Goal: Task Accomplishment & Management: Use online tool/utility

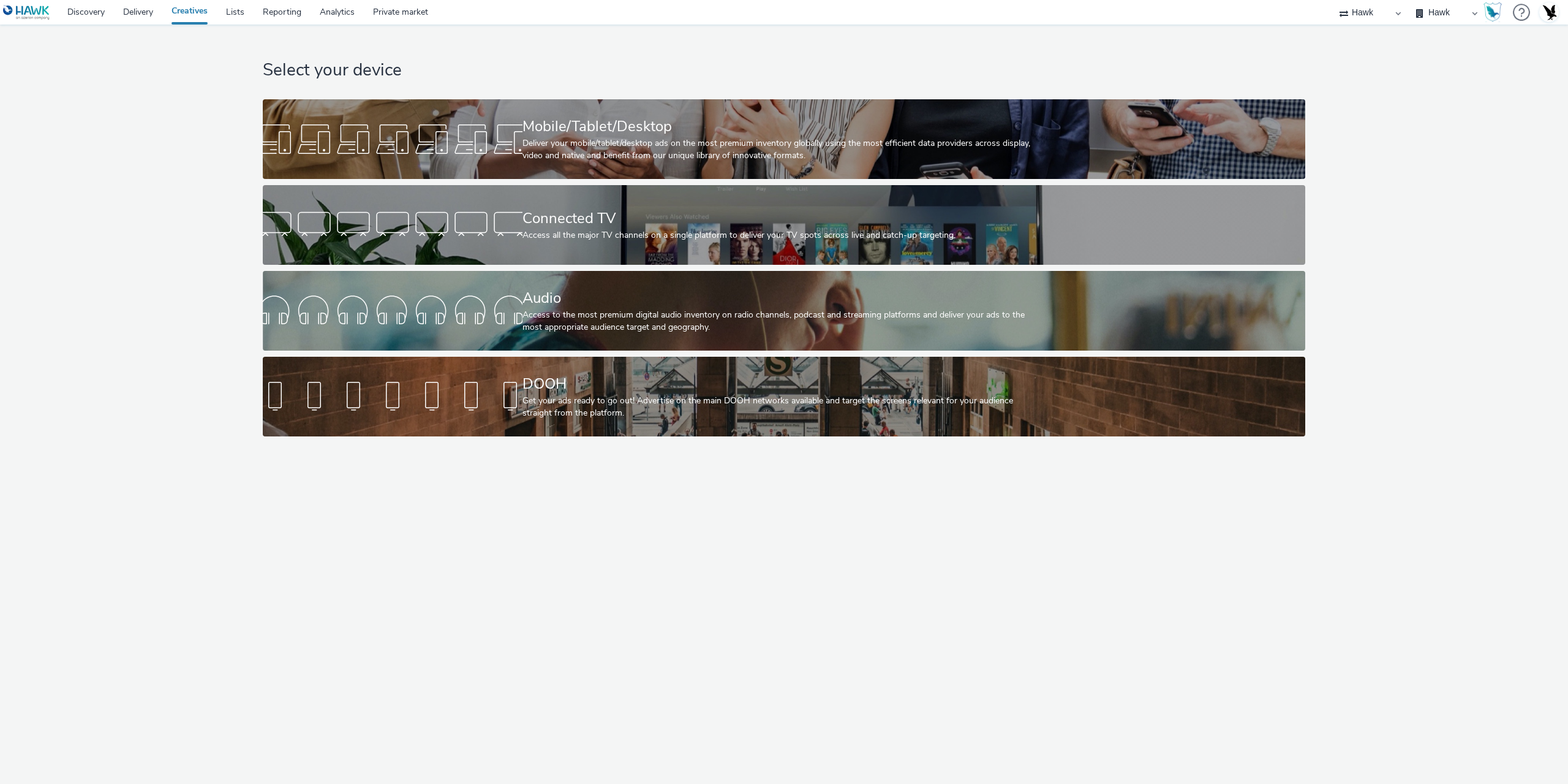
select select "11a7df10-284f-415c-b52a-427acf4c31ae"
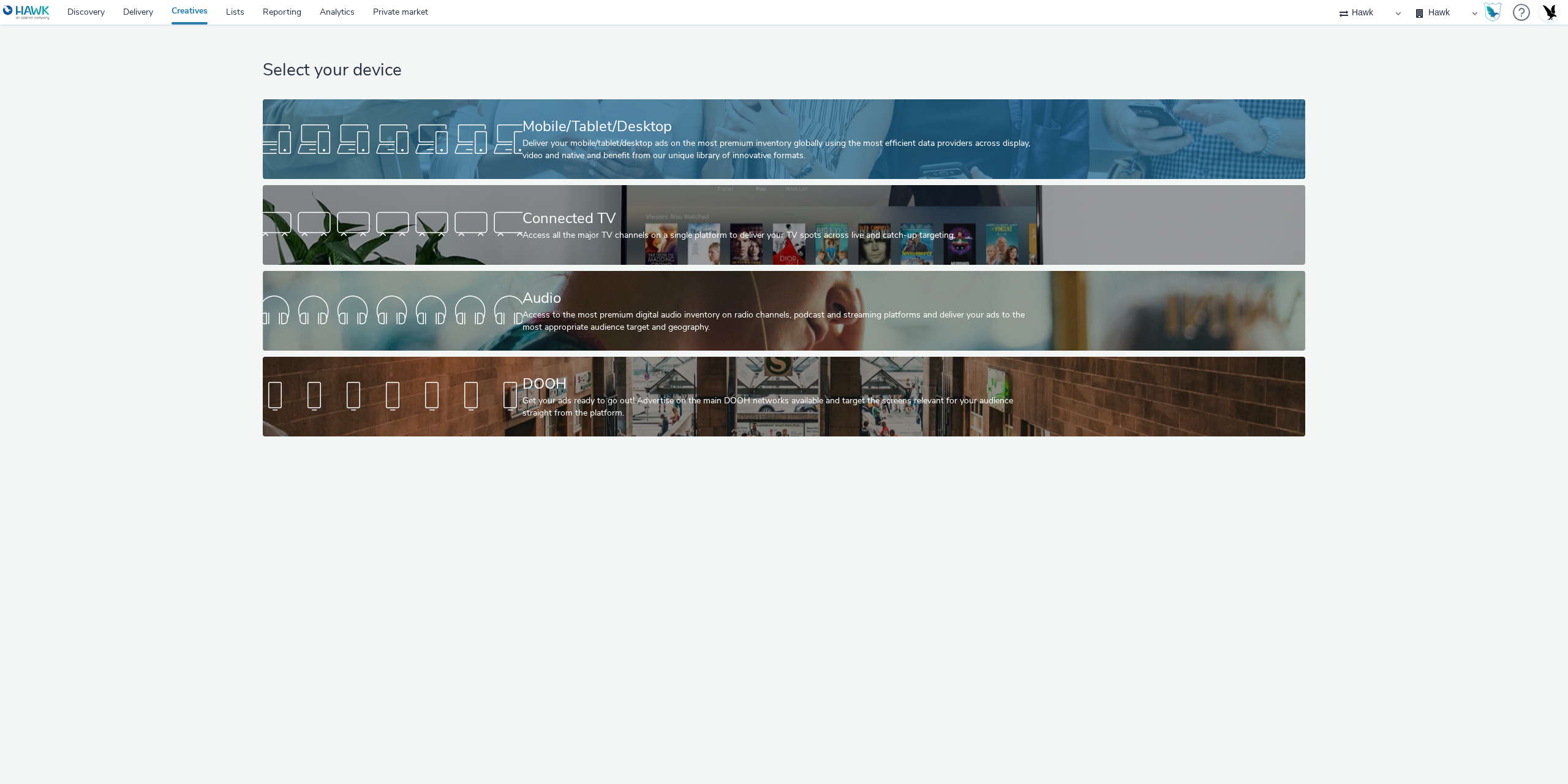
click at [648, 116] on div "Mobile/Tablet/Desktop" at bounding box center [781, 126] width 519 height 22
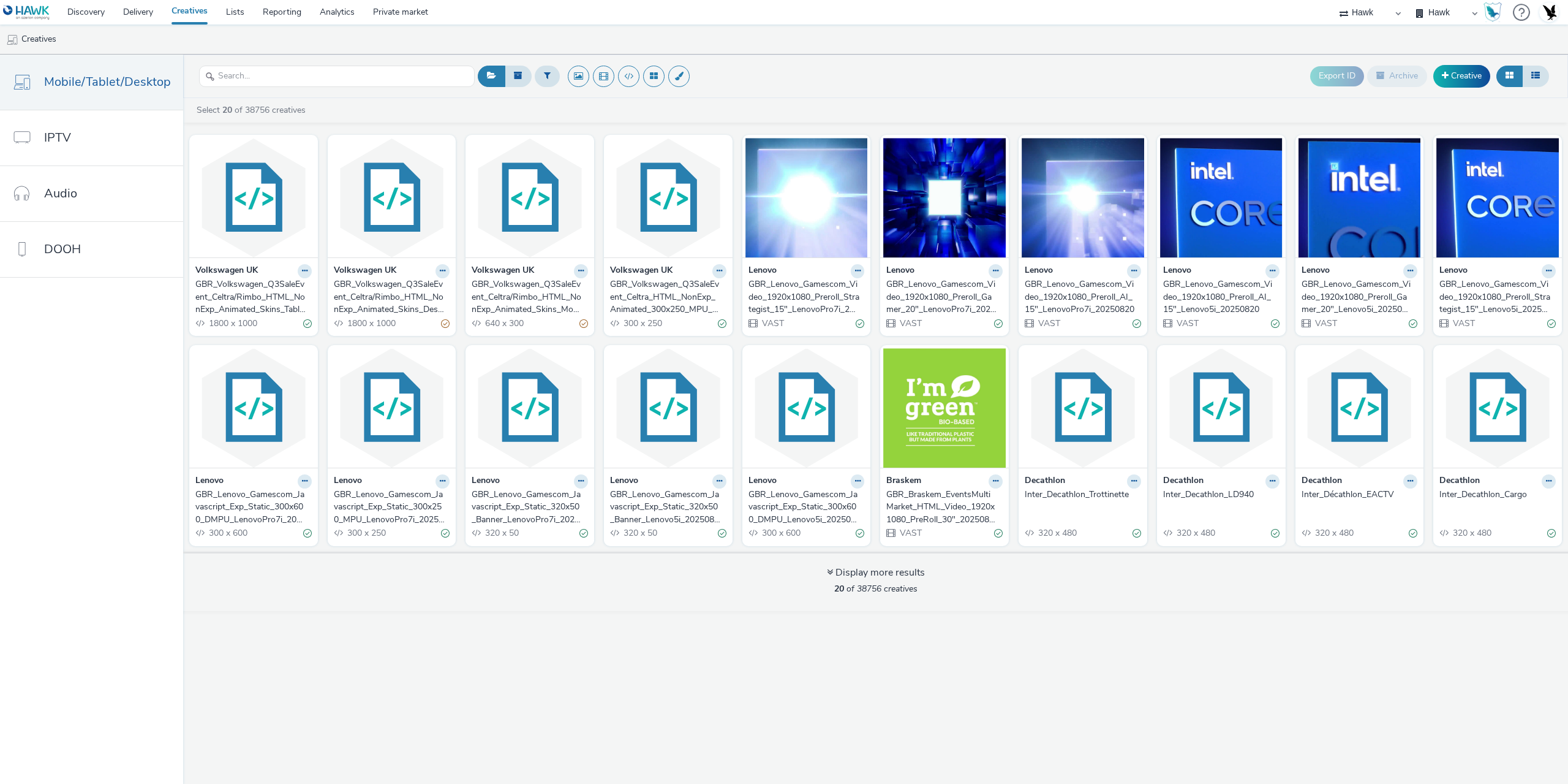
click at [527, 307] on div "GBR_Volkswagen_Q3SaleEvent_Celtra/Rimbo_HTML_NonExp_Animated_Skins_Mobile_[PHON…" at bounding box center [527, 296] width 112 height 37
click at [407, 294] on div "GBR_Volkswagen_Q3SaleEvent_Celtra/Rimbo_HTML_NonExp_Animated_Skins_Desktop_2025…" at bounding box center [390, 296] width 112 height 37
click at [255, 298] on div "GBR_Volkswagen_Q3SaleEvent_Celtra/Rimbo_HTML_NonExp_Animated_Skins_Tablet_20250…" at bounding box center [251, 296] width 112 height 37
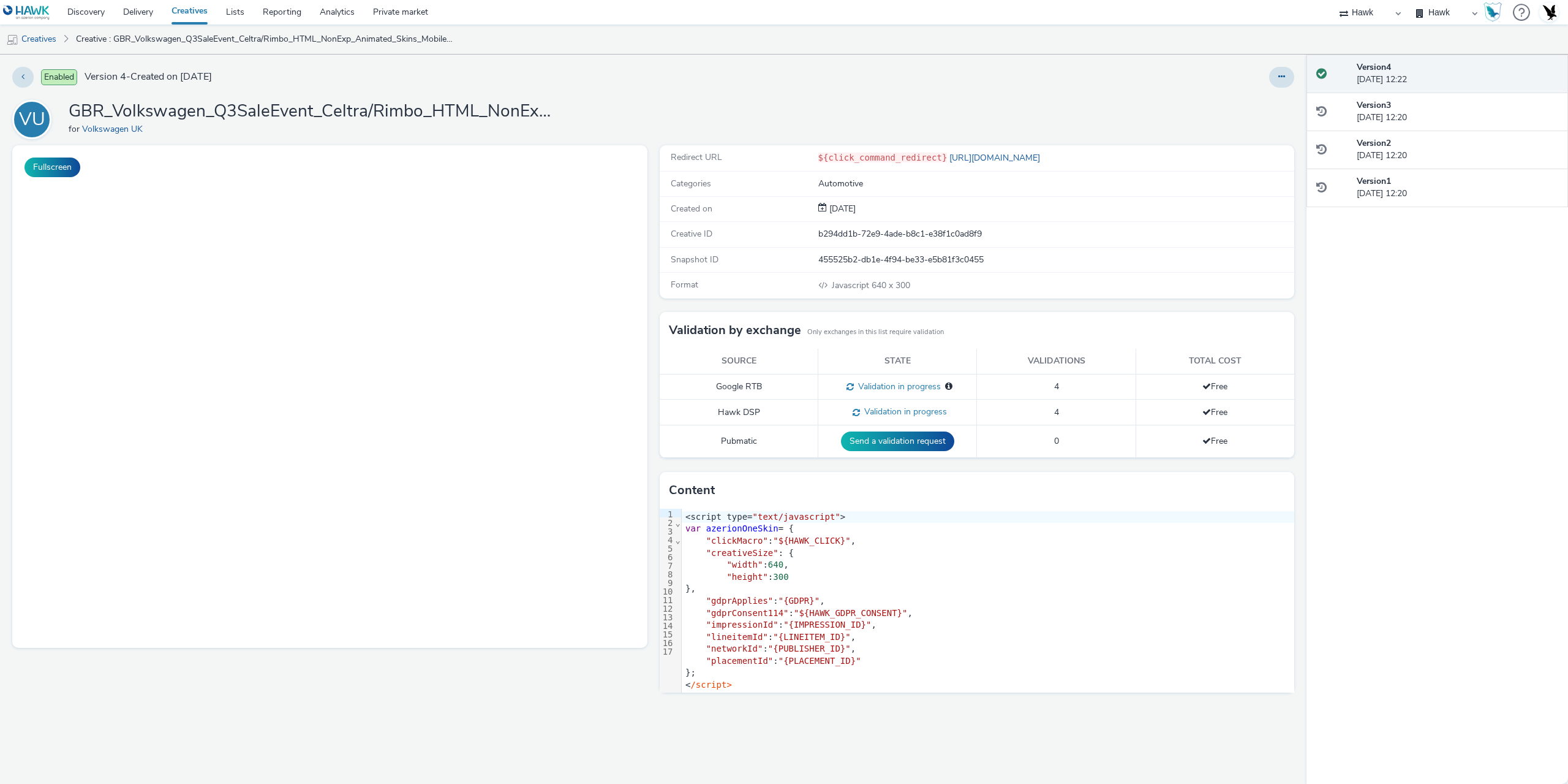
select select "11a7df10-284f-415c-b52a-427acf4c31ae"
click at [1272, 80] on button at bounding box center [1281, 77] width 25 height 21
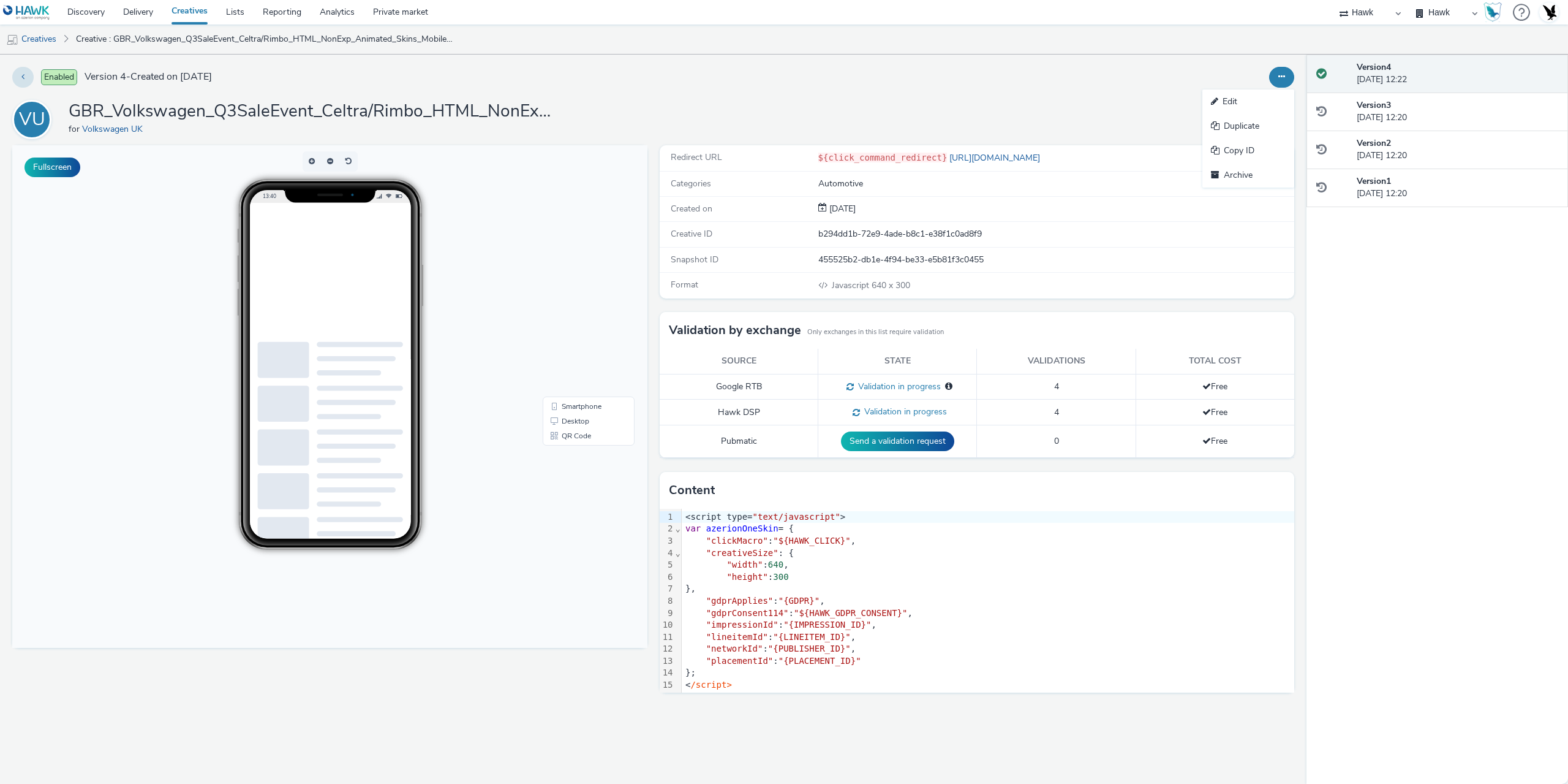
click at [1249, 95] on link "Edit" at bounding box center [1249, 101] width 92 height 24
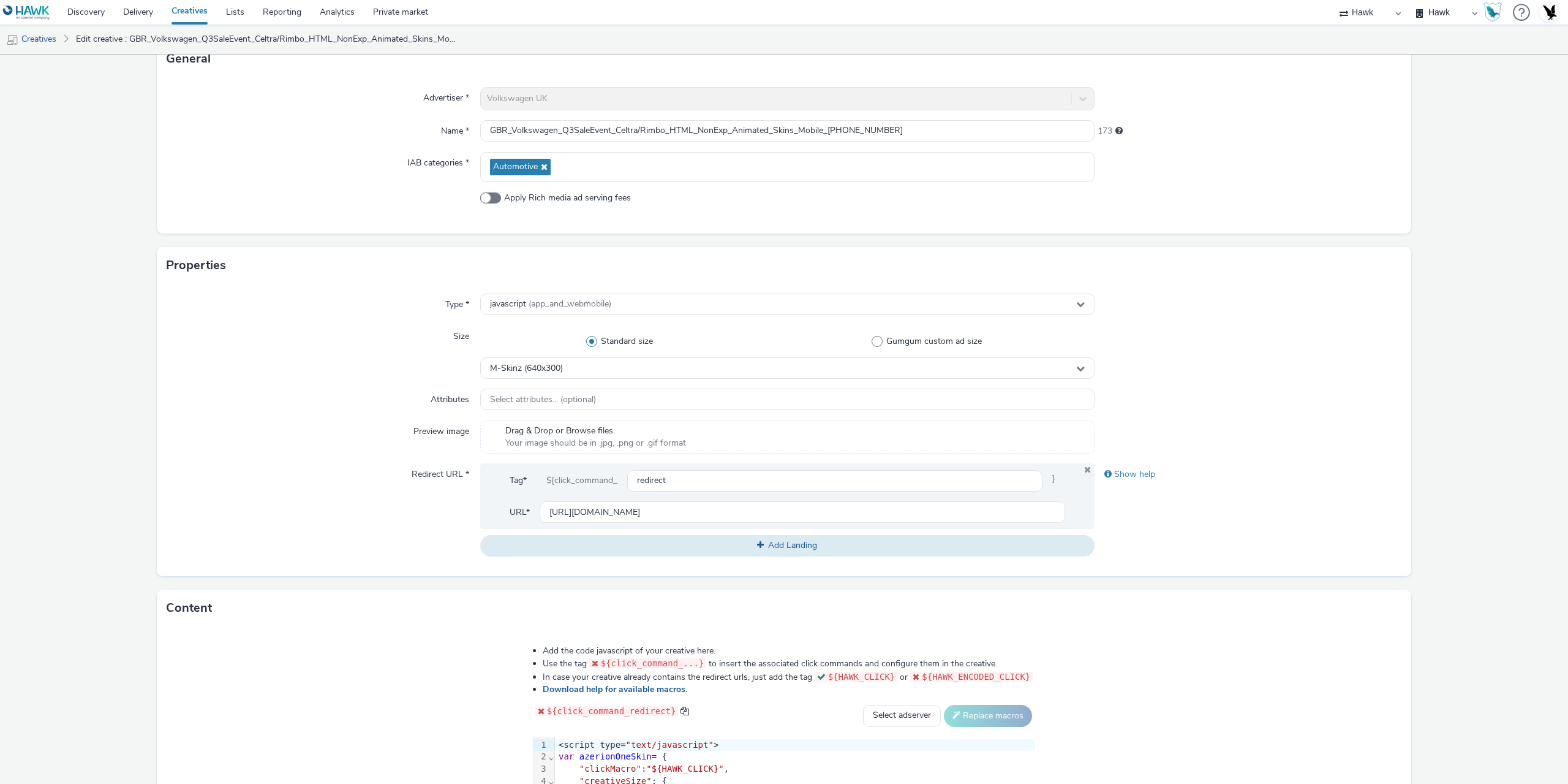
scroll to position [307, 0]
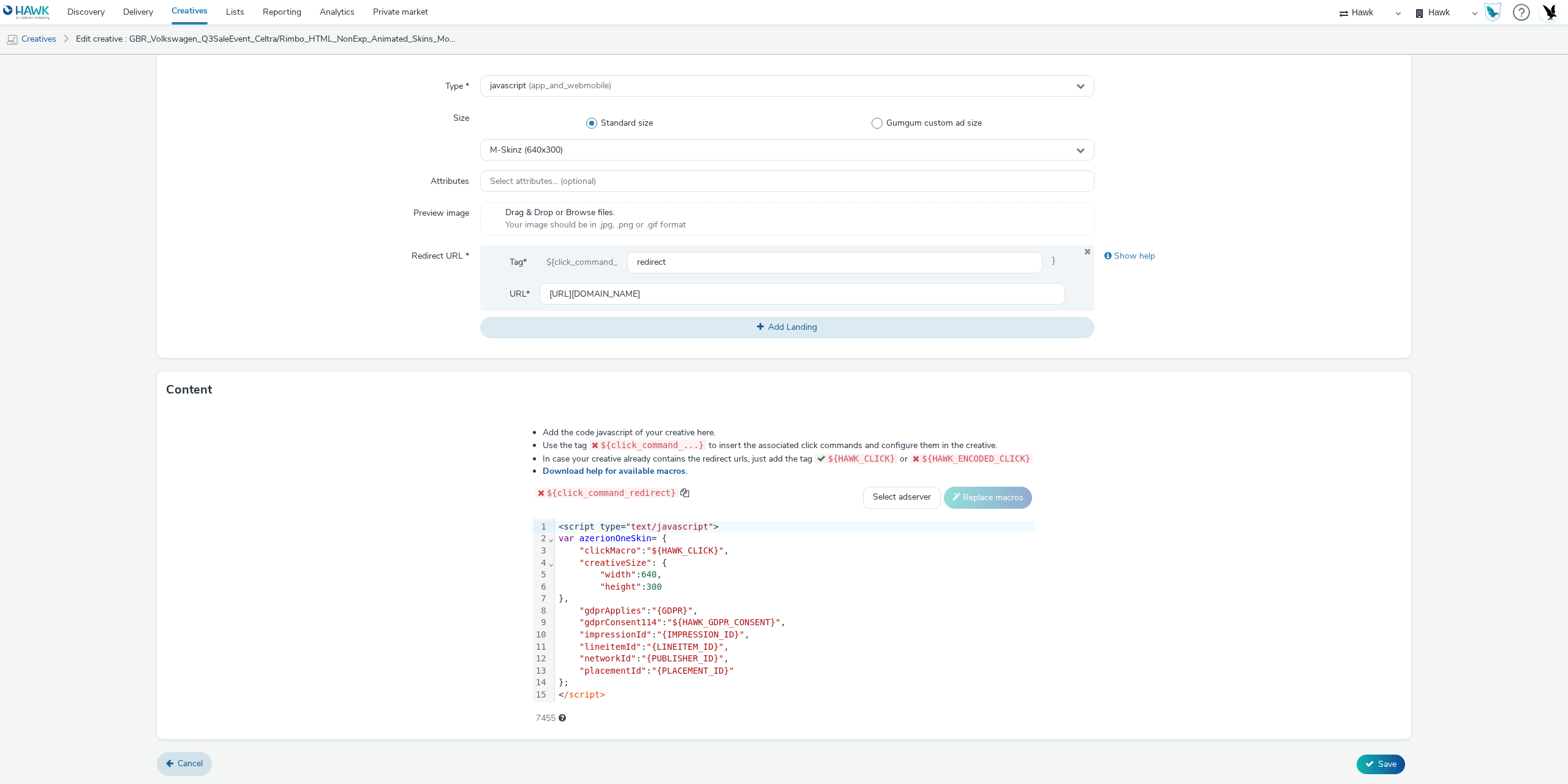
drag, startPoint x: 635, startPoint y: 627, endPoint x: 643, endPoint y: 621, distance: 10.0
click at [635, 623] on div "<script type= "text/javascript" > var azerionOneSkin = { "clickMacro" : "${HAWK…" at bounding box center [795, 622] width 481 height 209
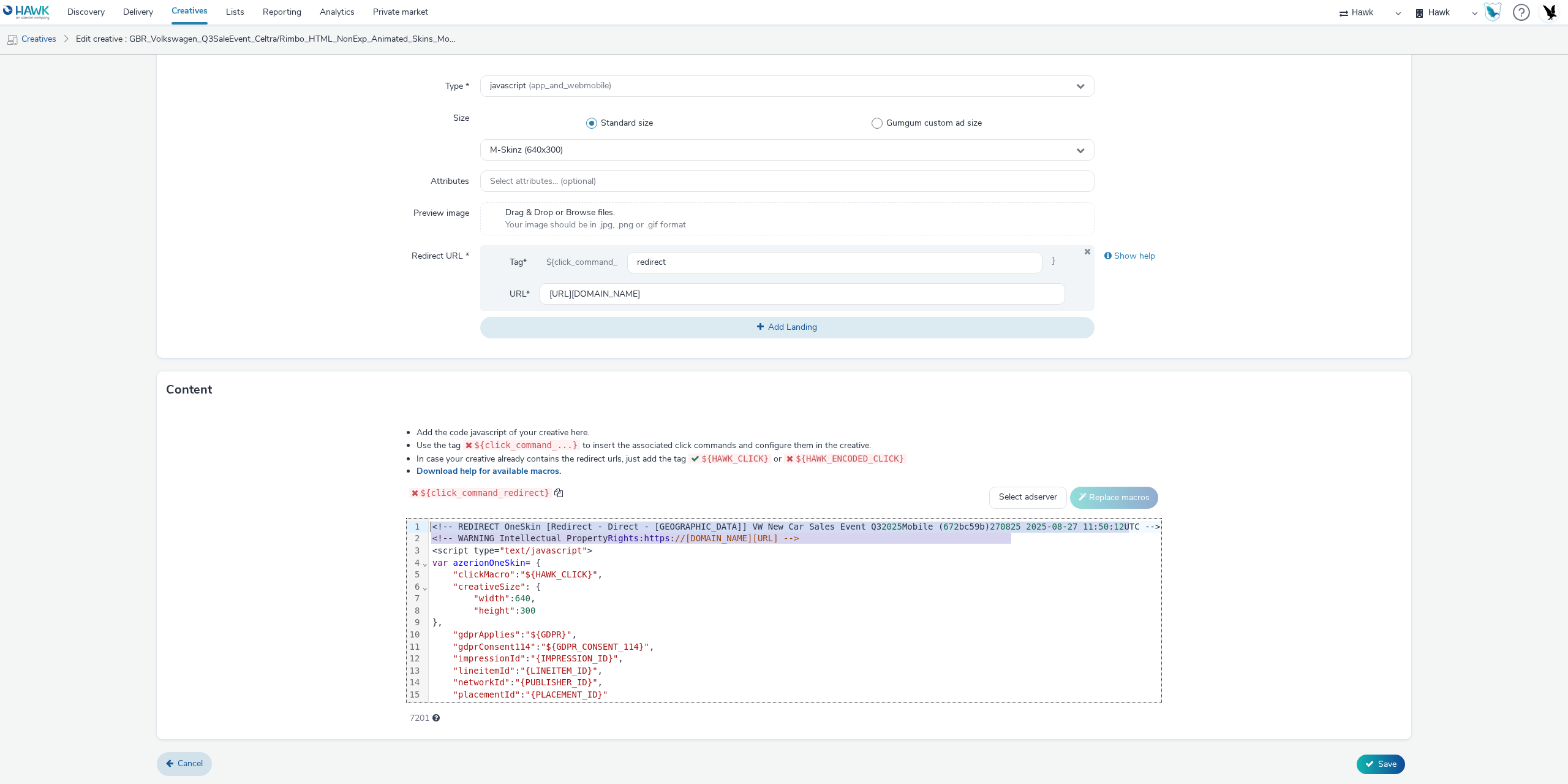
drag, startPoint x: 1031, startPoint y: 538, endPoint x: 413, endPoint y: 521, distance: 618.2
click at [413, 521] on div "99 1 2 3 4 5 6 7 8 9 10 11 12 13 14 15 16 17 18 › ⌄ ⌄ <!-- REDIRECT OneSkin [Re…" at bounding box center [784, 610] width 755 height 184
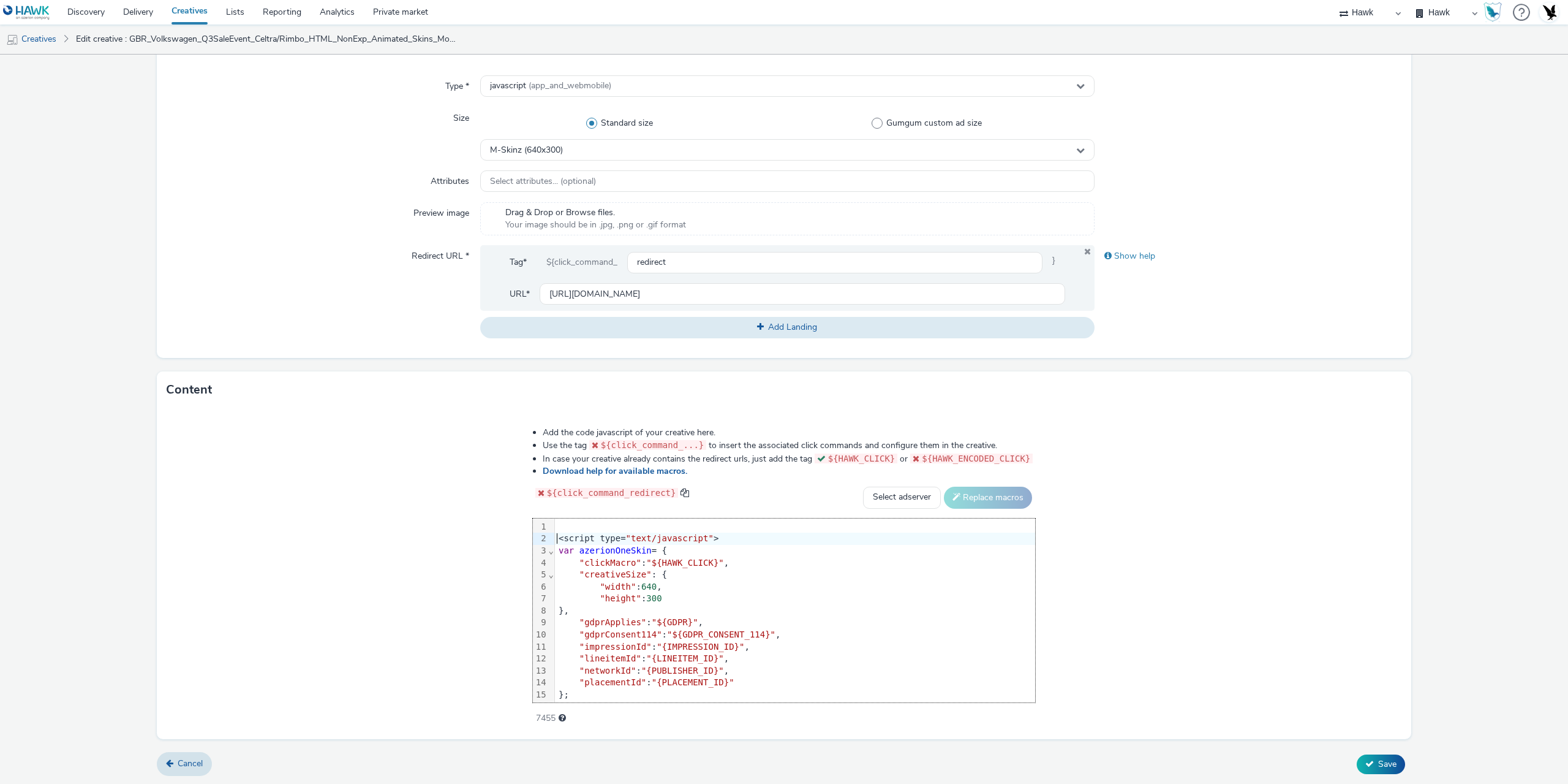
click at [555, 537] on div "<script type= "text/javascript" >" at bounding box center [795, 539] width 481 height 12
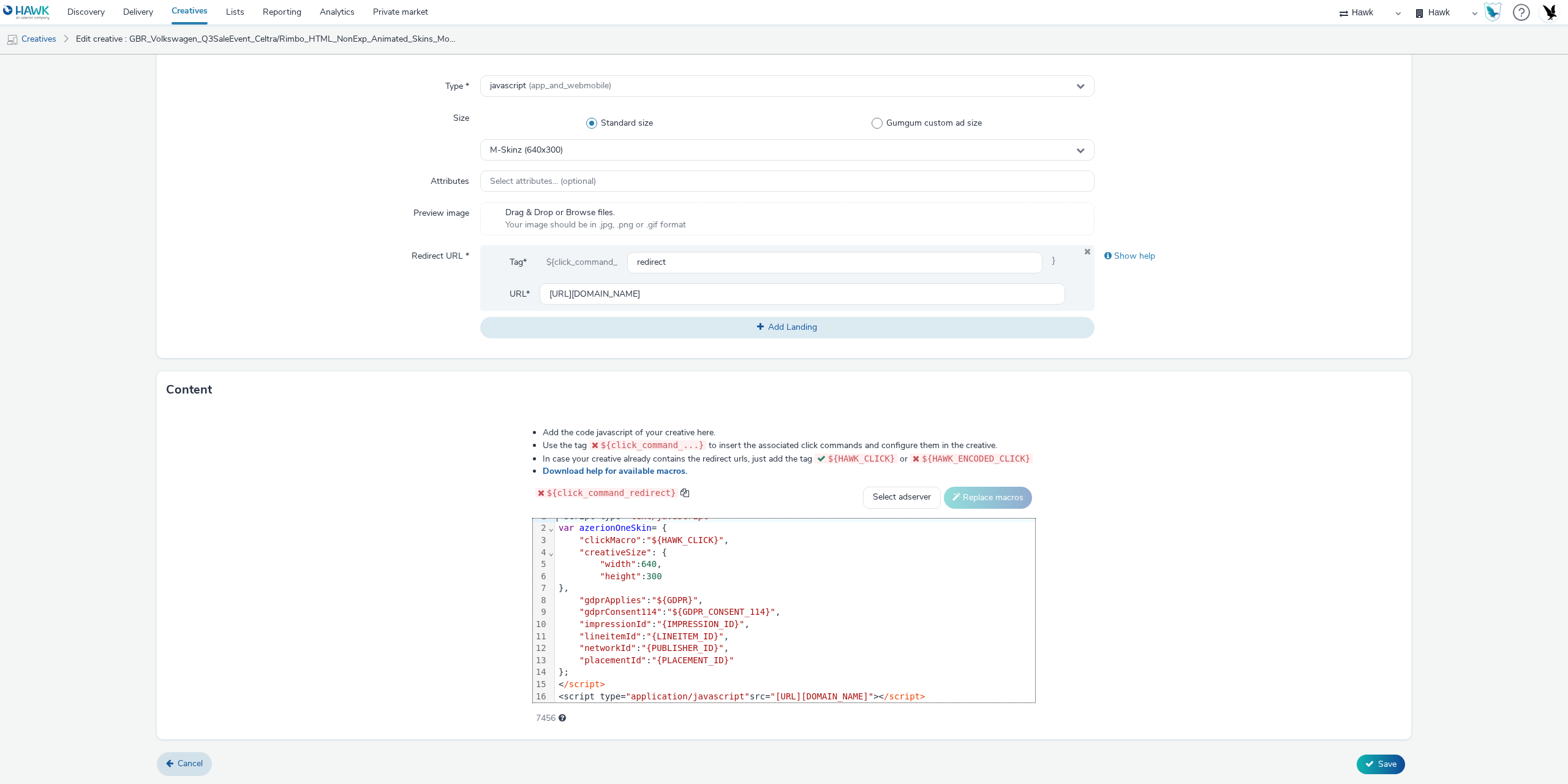
scroll to position [13, 0]
drag, startPoint x: 546, startPoint y: 605, endPoint x: 634, endPoint y: 610, distance: 88.1
click at [667, 610] on span ""${GDPR_CONSENT_114}"" at bounding box center [720, 608] width 108 height 10
click at [1395, 758] on button "Save" at bounding box center [1381, 764] width 48 height 20
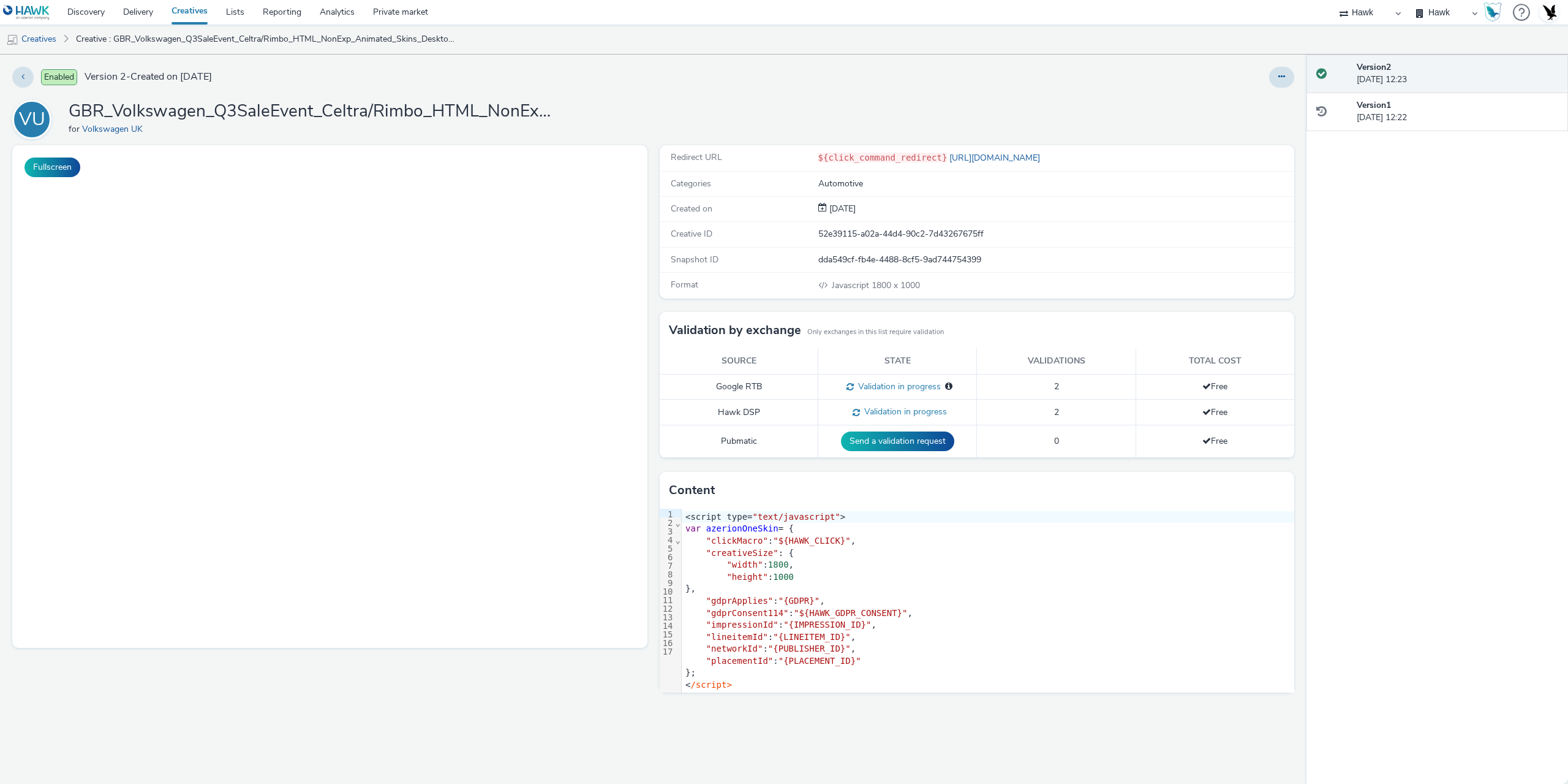
select select "11a7df10-284f-415c-b52a-427acf4c31ae"
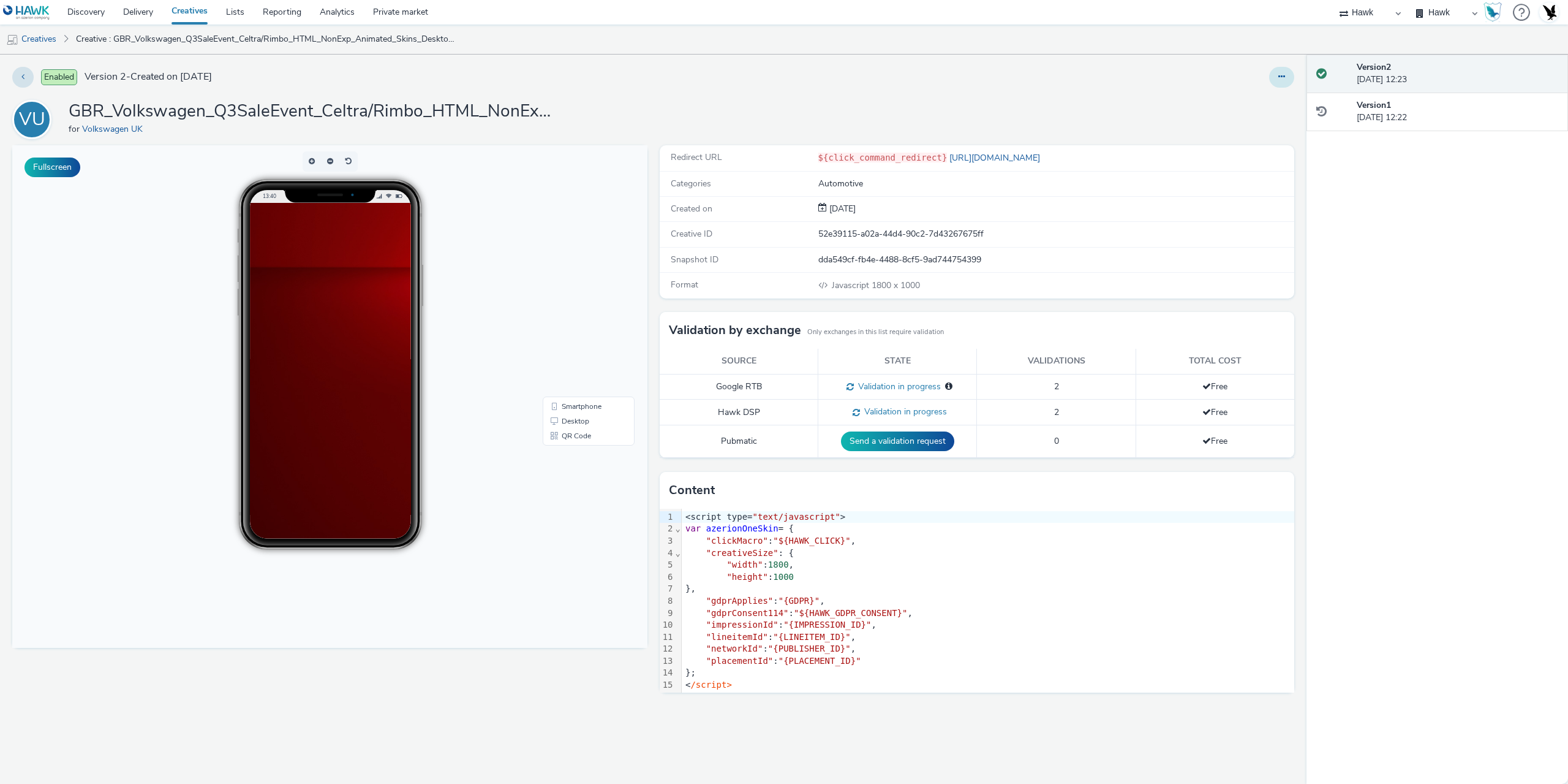
click at [1282, 73] on icon at bounding box center [1281, 76] width 7 height 9
click at [1247, 94] on link "Edit" at bounding box center [1249, 101] width 92 height 24
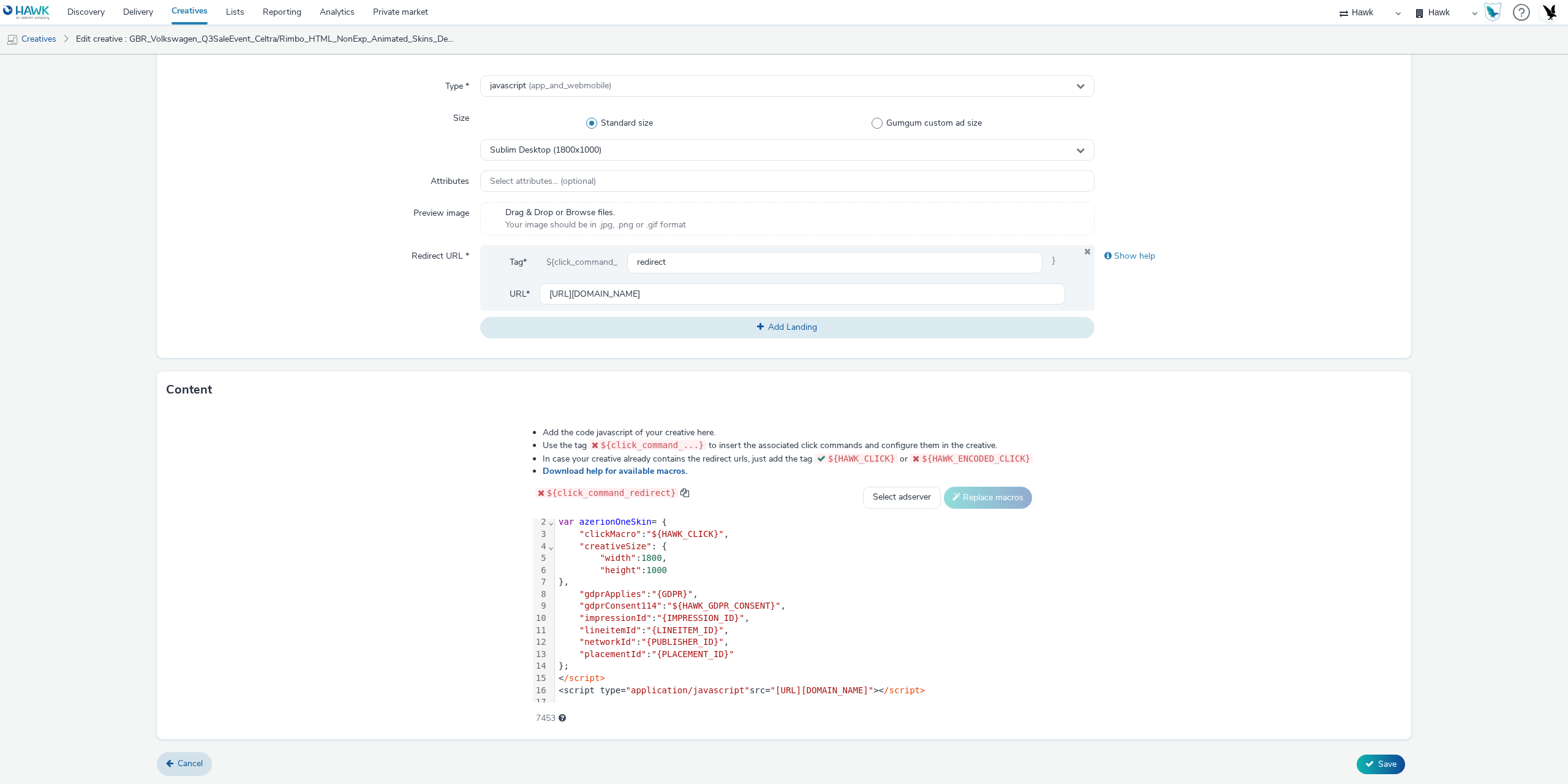
scroll to position [25, 0]
click at [579, 606] on span ""impressionId"" at bounding box center [615, 608] width 72 height 10
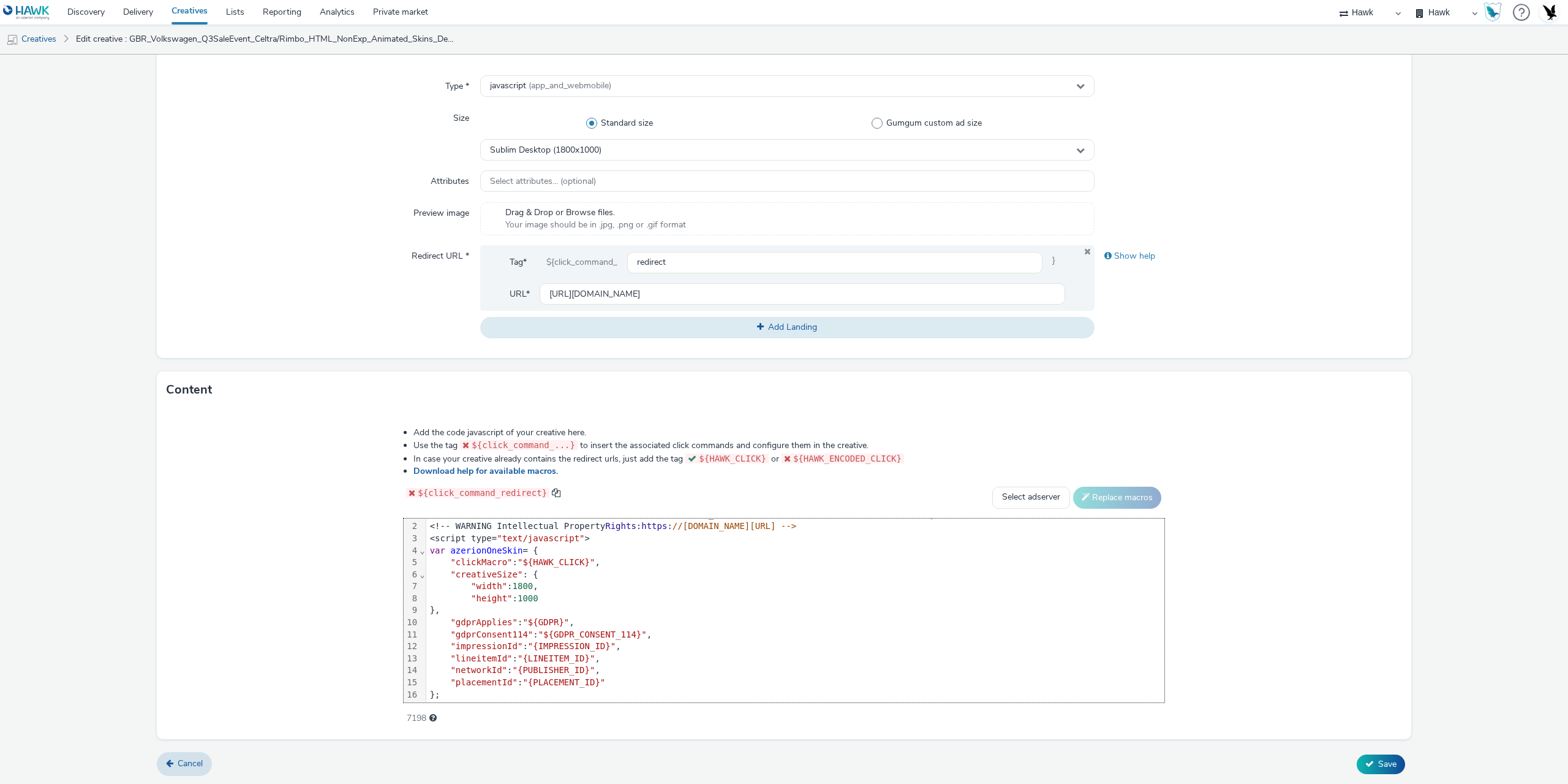
scroll to position [0, 0]
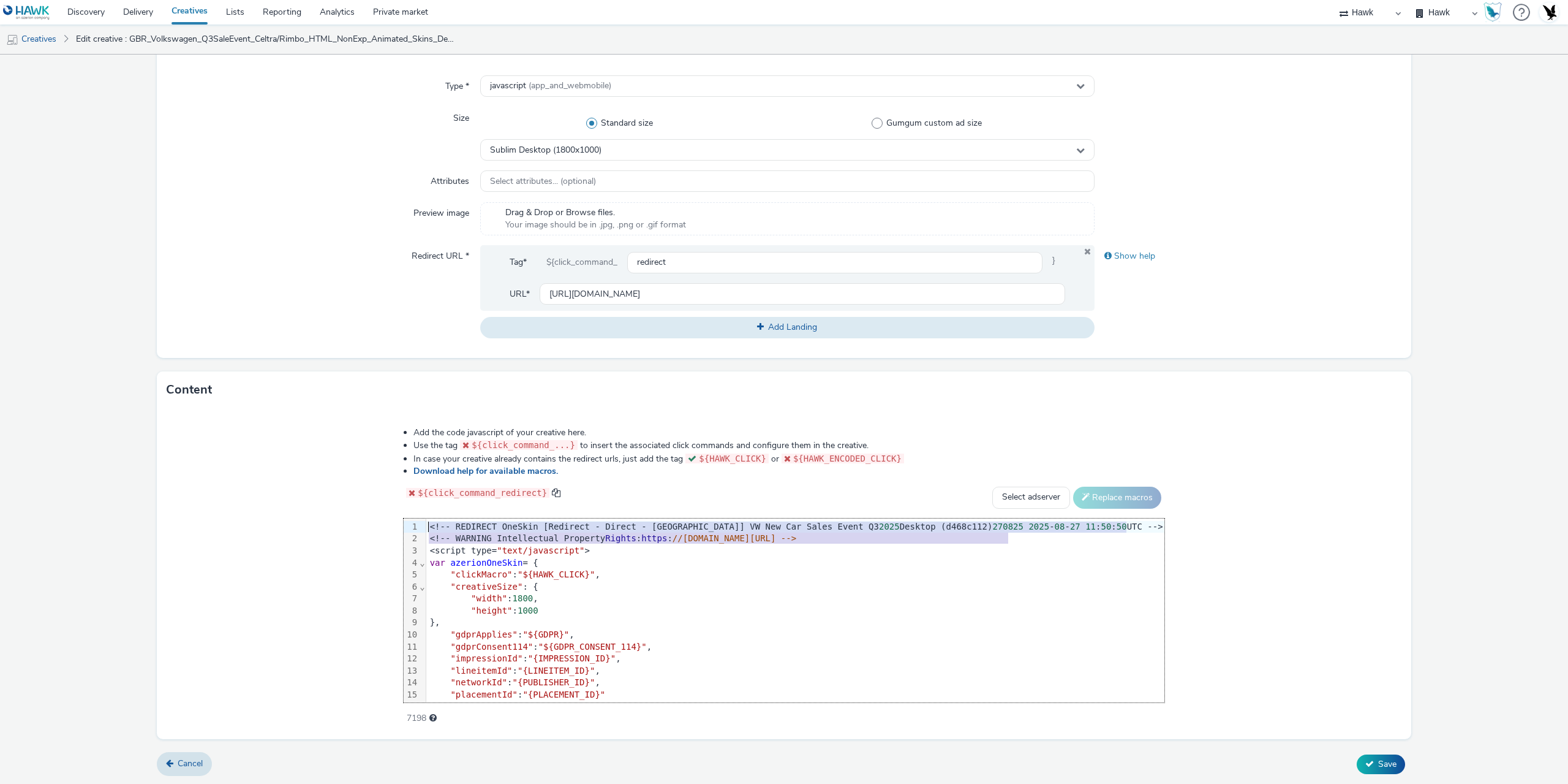
drag, startPoint x: 1034, startPoint y: 538, endPoint x: 435, endPoint y: 526, distance: 599.1
click at [435, 526] on div "<!-- REDIRECT OneSkin [Redirect - Direct - UK] VW New Car Sales Event Q3 2025 D…" at bounding box center [795, 628] width 738 height 221
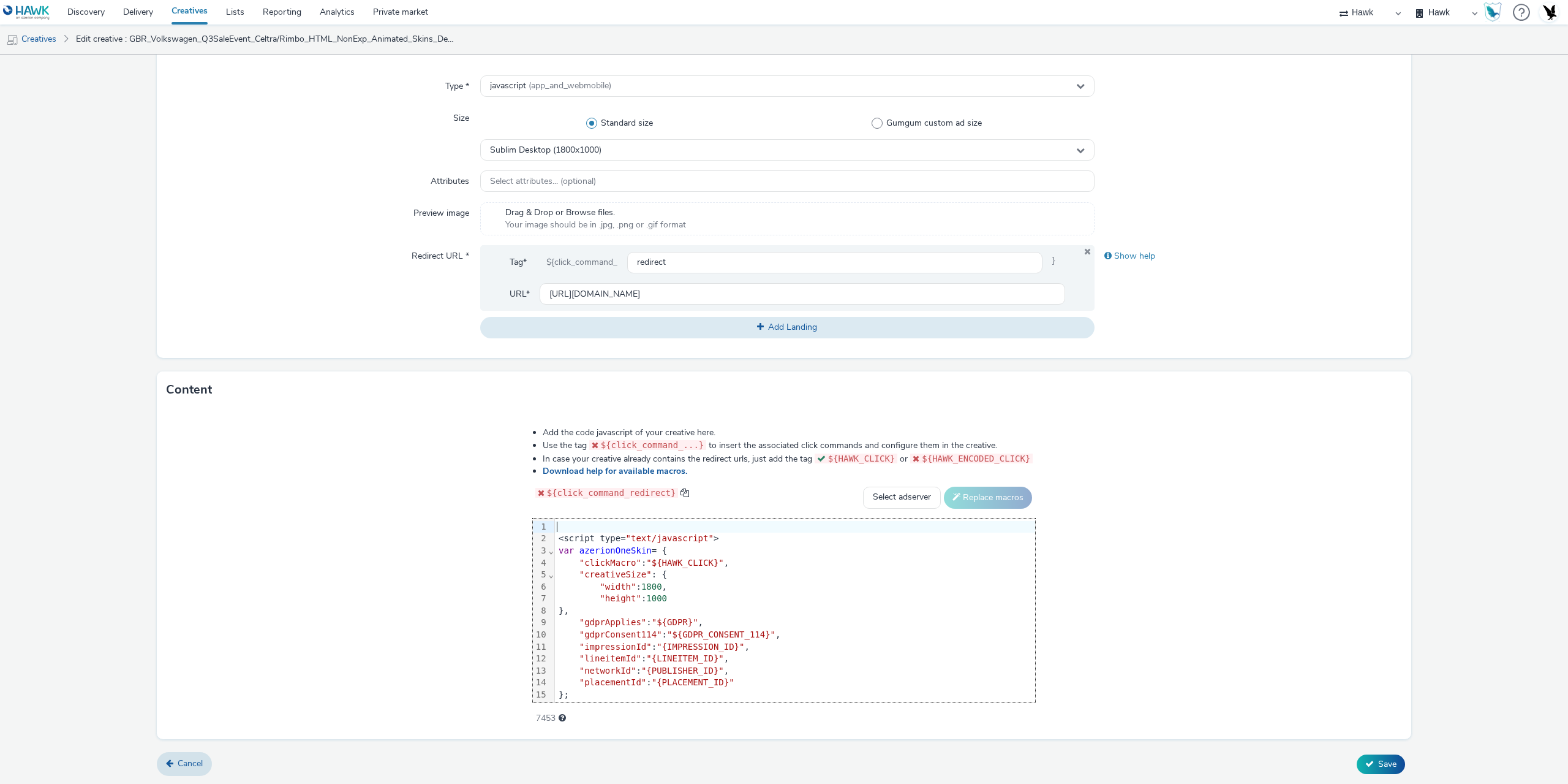
click at [555, 538] on div "<script type= "text/javascript" >" at bounding box center [795, 539] width 481 height 12
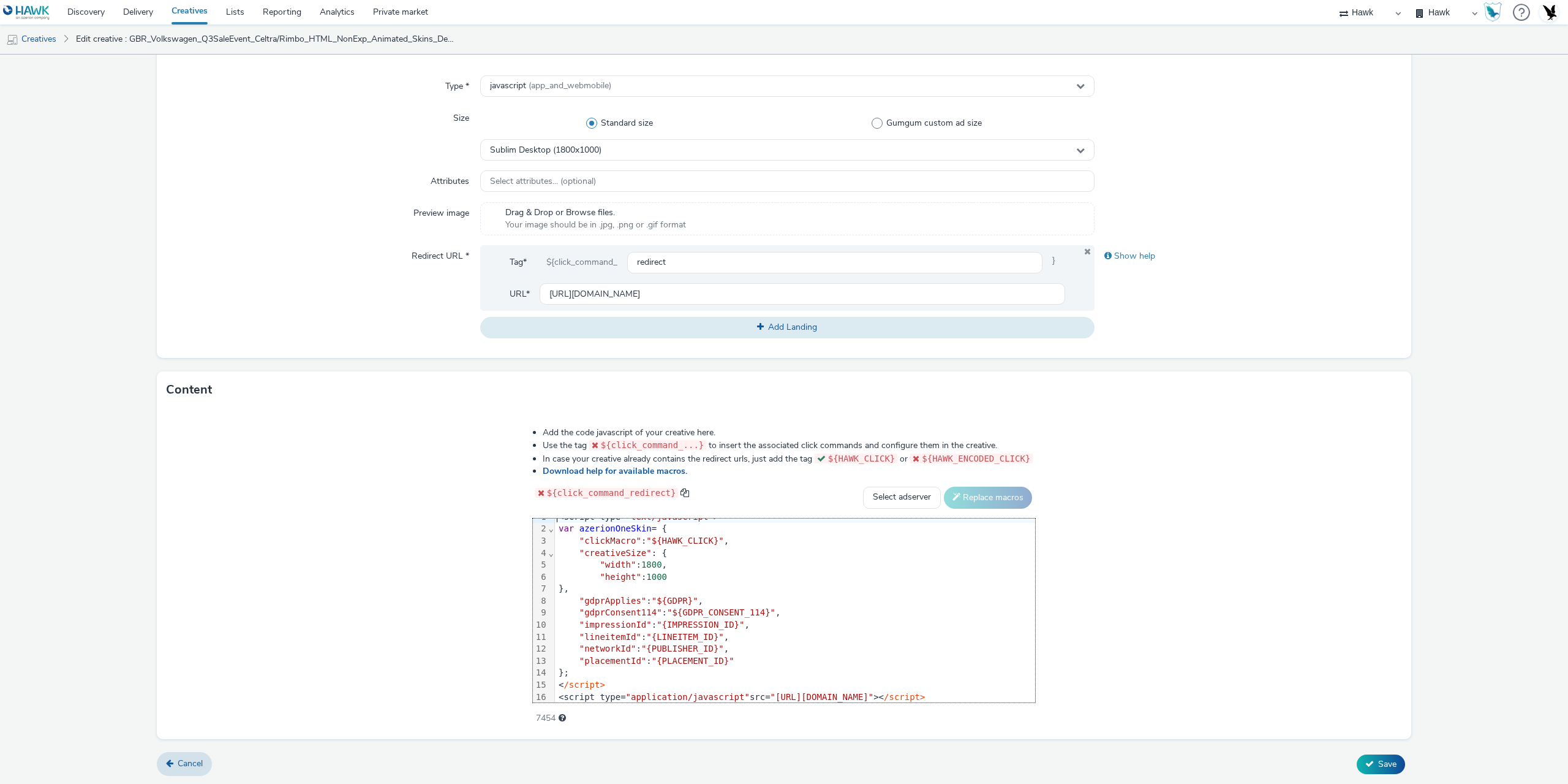
scroll to position [13, 0]
drag, startPoint x: 545, startPoint y: 608, endPoint x: 636, endPoint y: 611, distance: 91.0
click at [667, 611] on span ""${GDPR_CONSENT_114}"" at bounding box center [720, 608] width 108 height 10
click at [1380, 765] on span "Save" at bounding box center [1387, 763] width 18 height 11
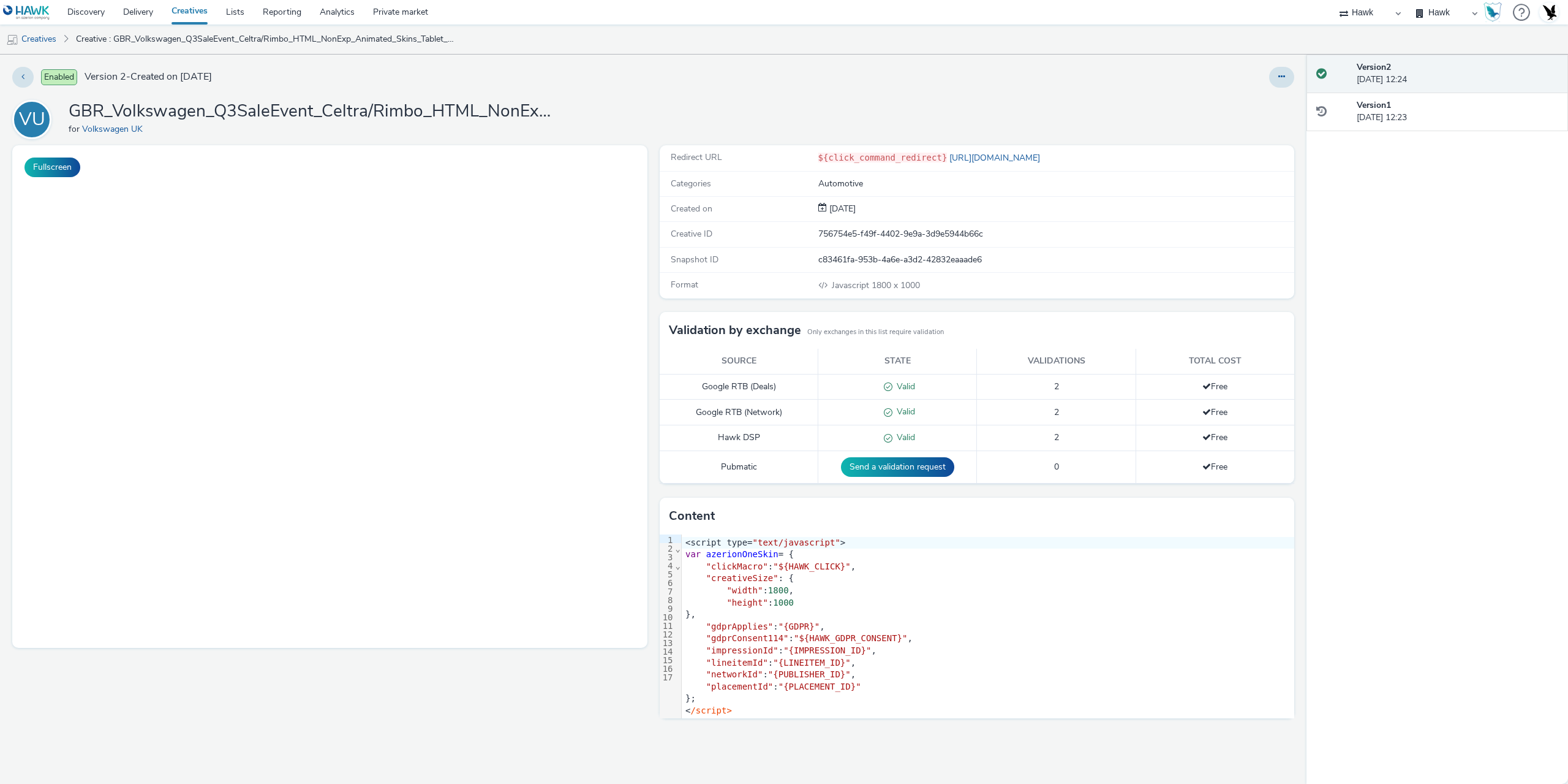
select select "11a7df10-284f-415c-b52a-427acf4c31ae"
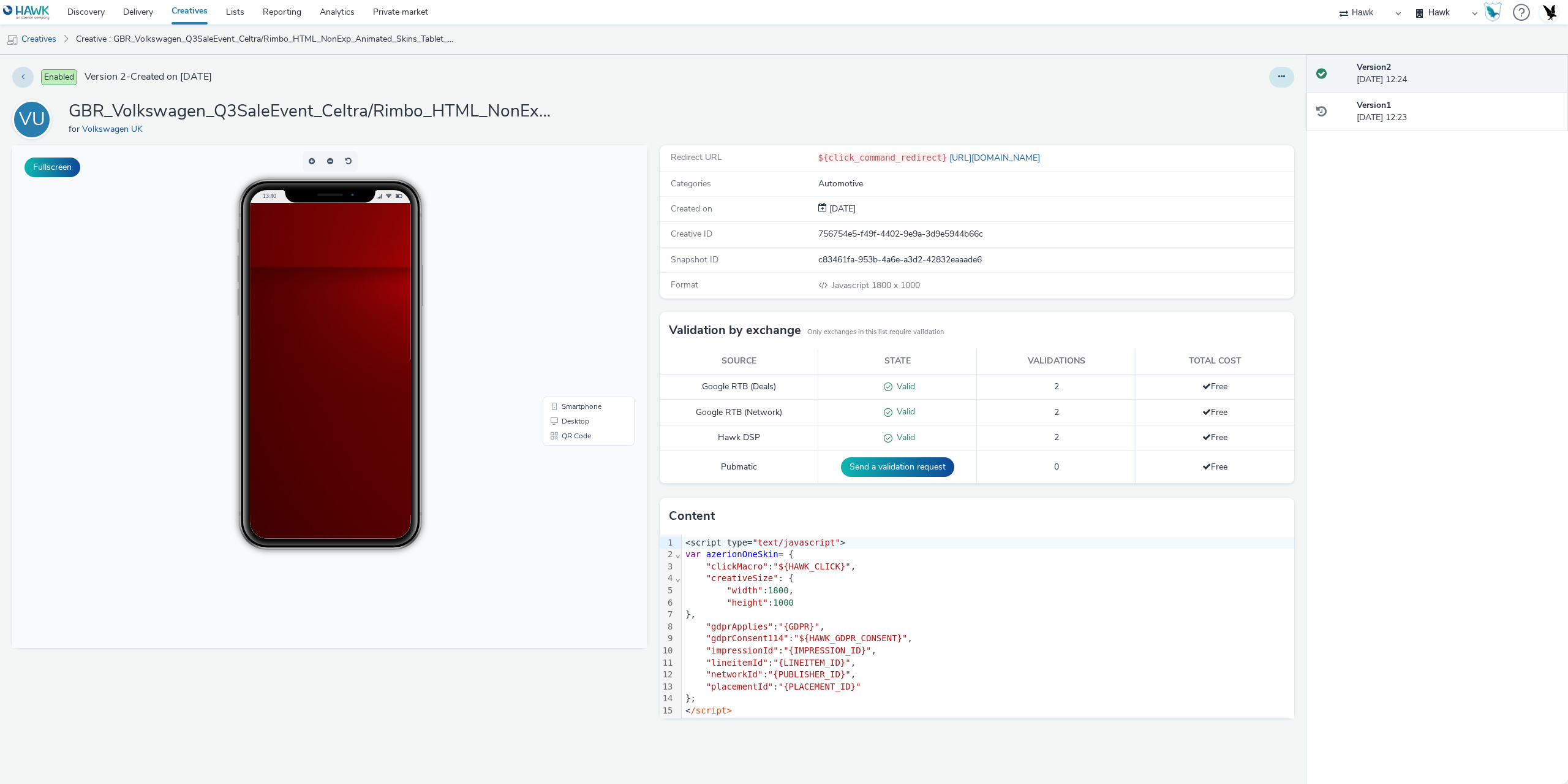
click at [1283, 81] on button at bounding box center [1281, 77] width 25 height 21
click at [1256, 106] on link "Edit" at bounding box center [1249, 101] width 92 height 24
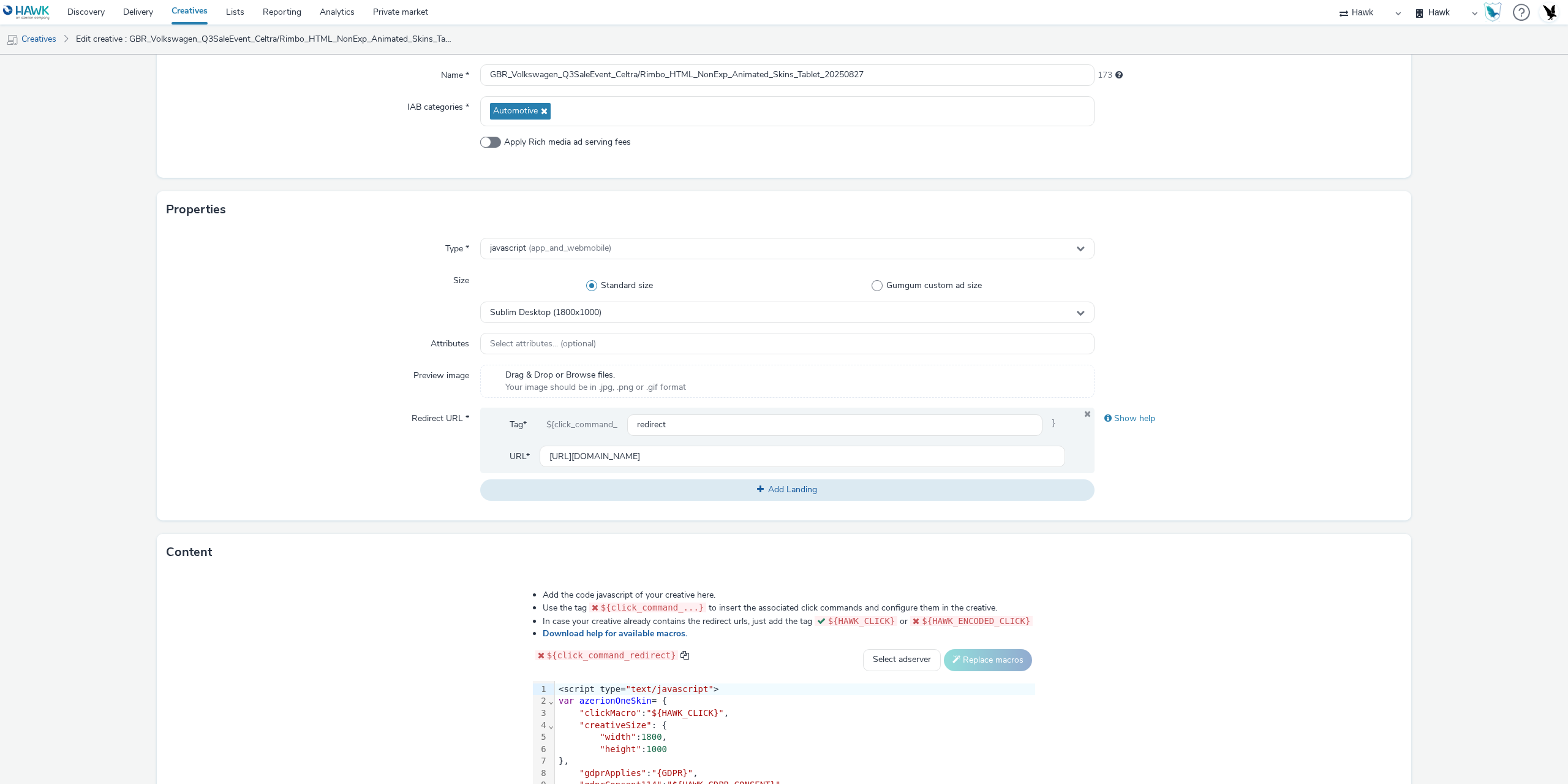
scroll to position [307, 0]
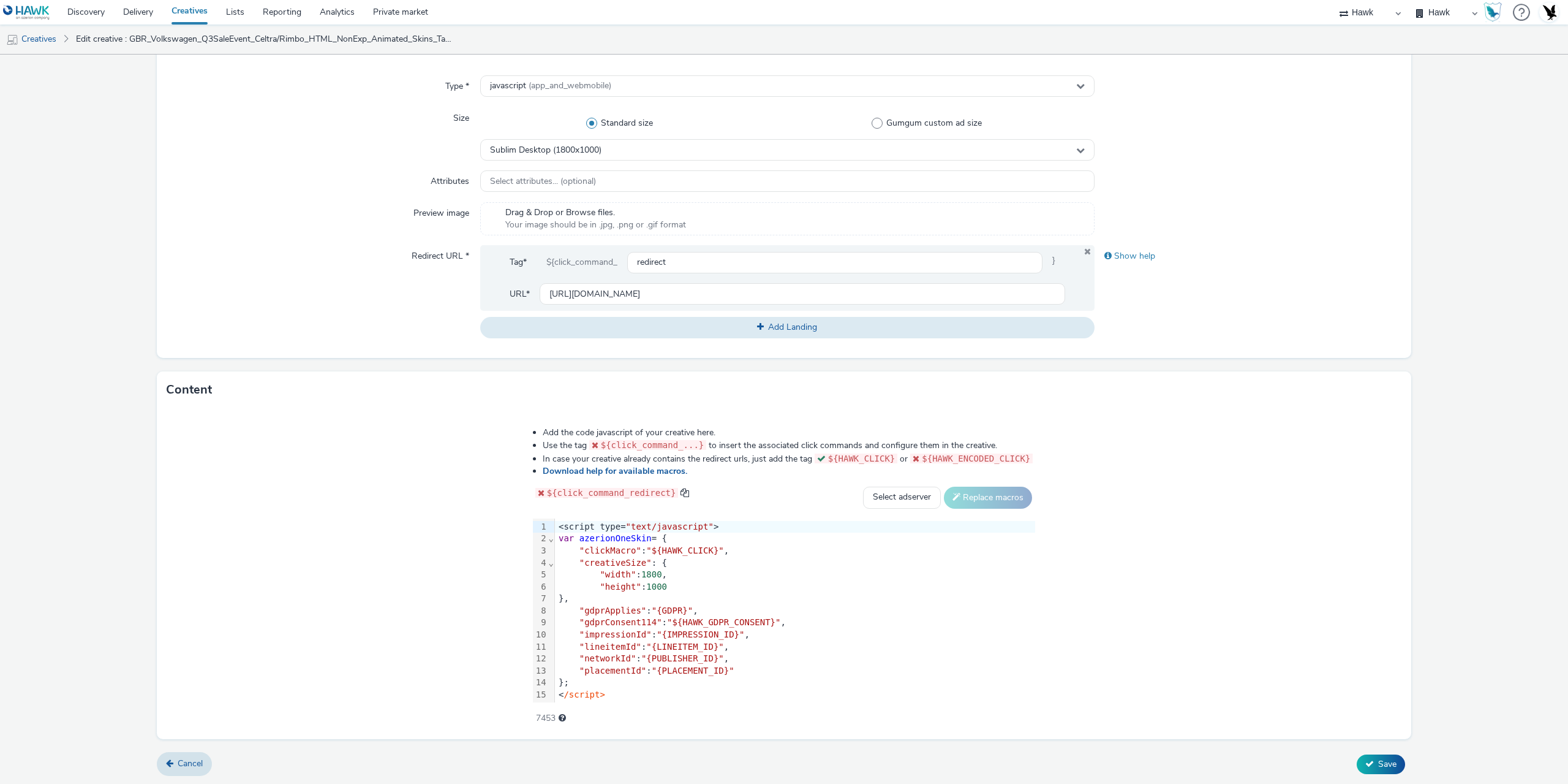
click at [602, 549] on div ""clickMacro" : "${HAWK_CLICK}" ," at bounding box center [795, 551] width 481 height 12
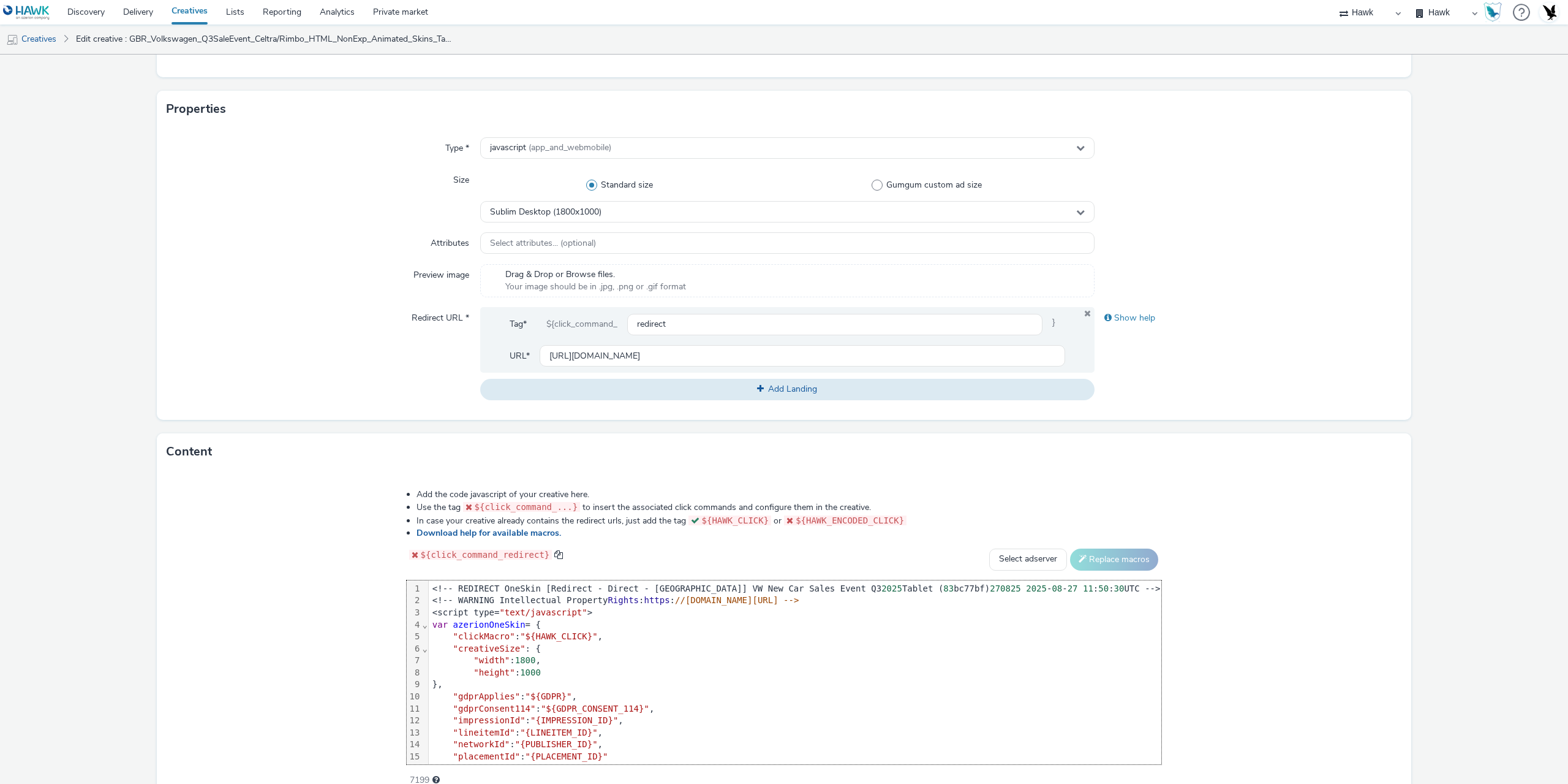
scroll to position [246, 0]
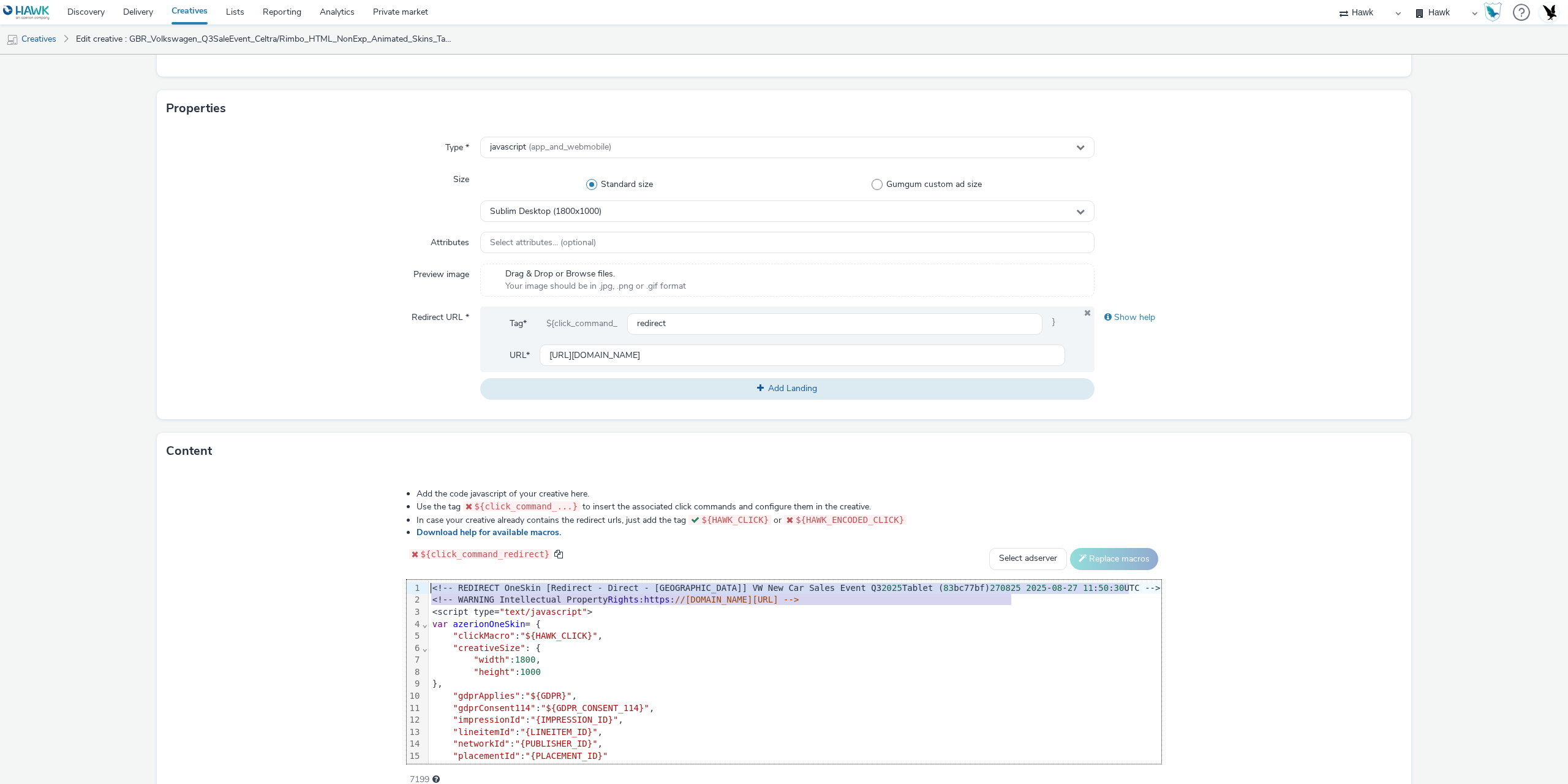
drag, startPoint x: 1034, startPoint y: 602, endPoint x: 384, endPoint y: 583, distance: 650.3
click at [384, 583] on div "Add the code javascript of your creative here. Use the tag ${click_command_...}…" at bounding box center [784, 630] width 843 height 301
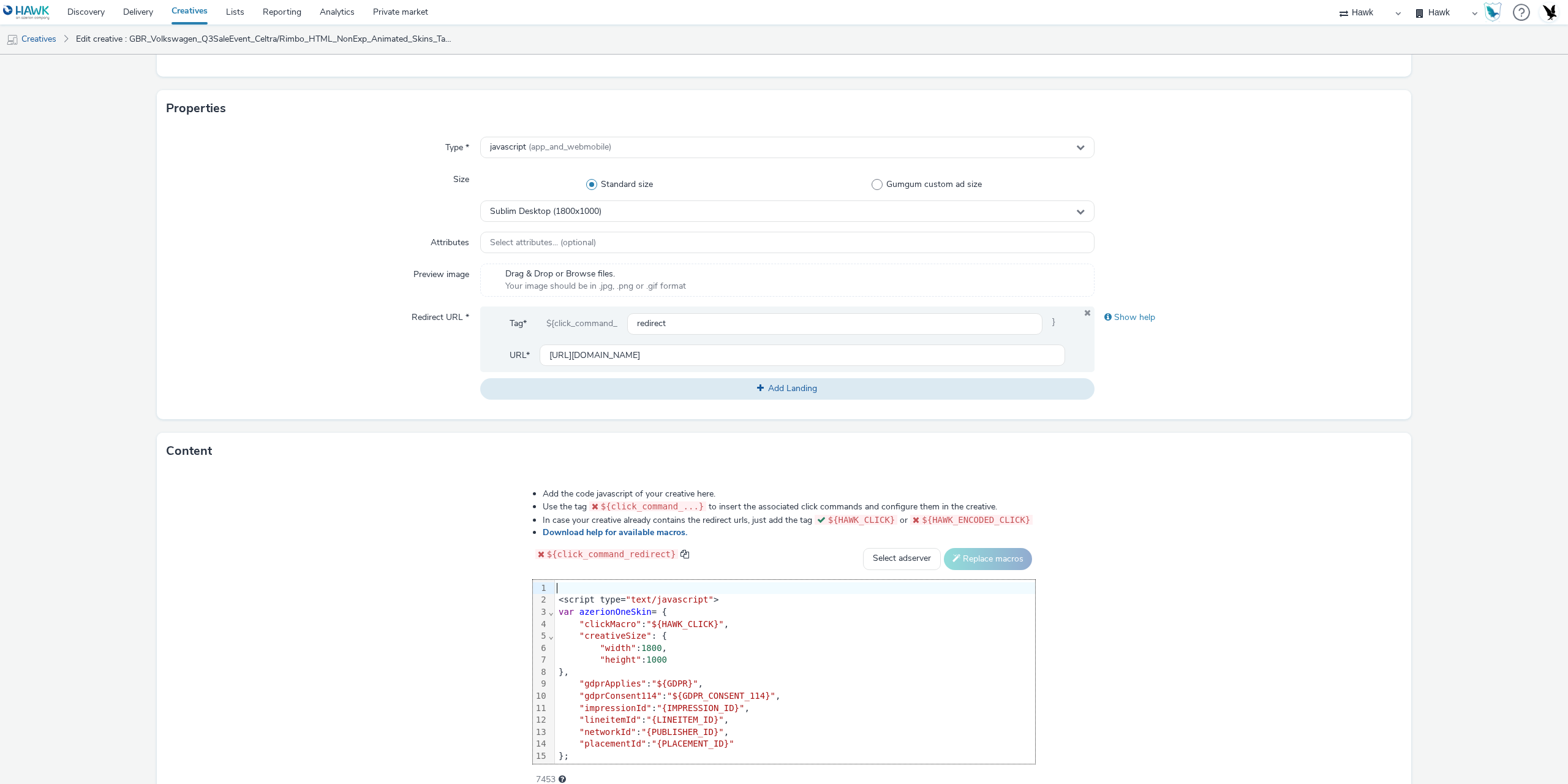
click at [555, 598] on div "<script type= "text/javascript" >" at bounding box center [795, 599] width 481 height 12
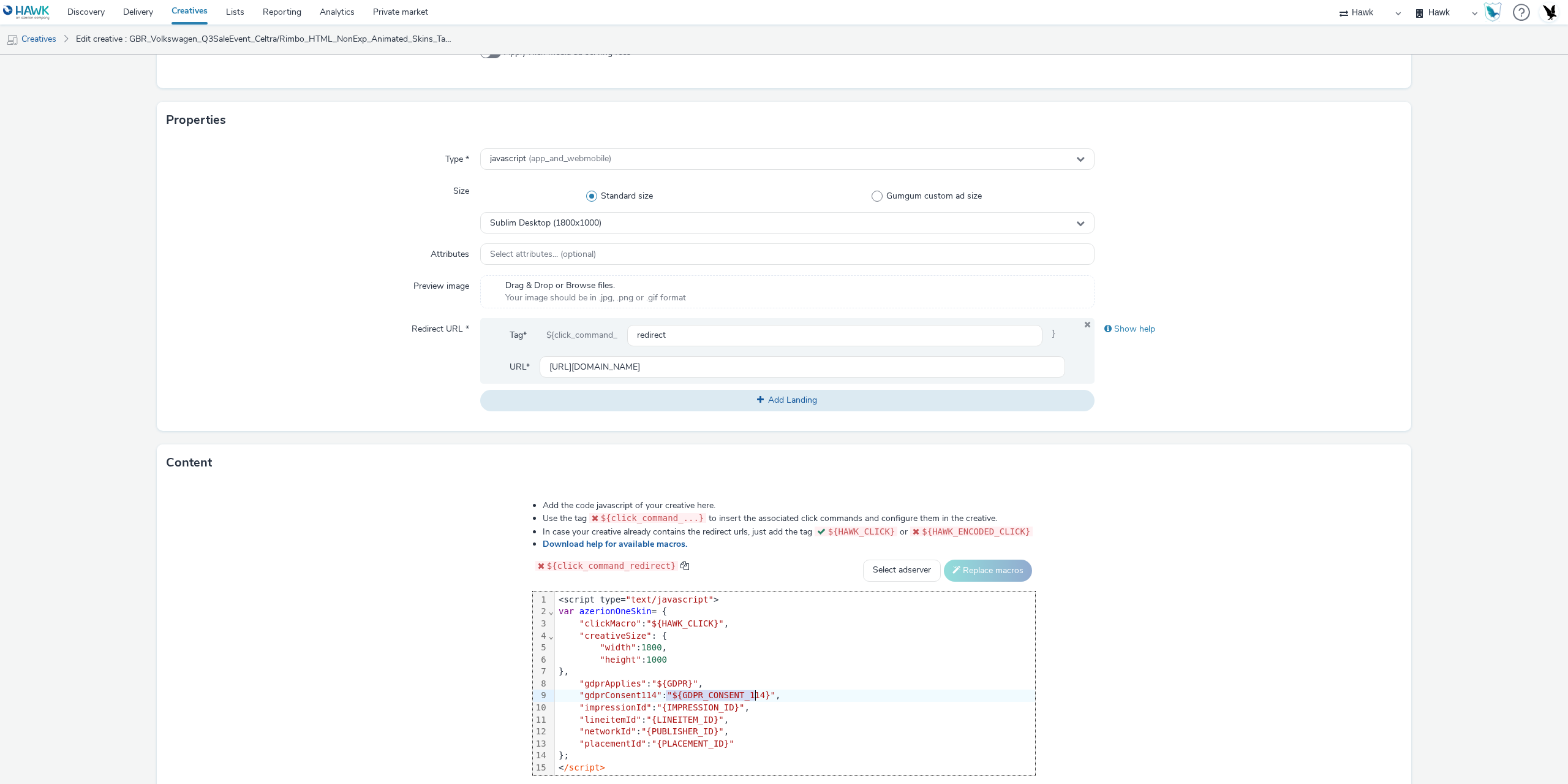
drag, startPoint x: 545, startPoint y: 694, endPoint x: 634, endPoint y: 694, distance: 89.0
click at [667, 694] on span ""${GDPR_CONSENT_114}"" at bounding box center [720, 694] width 108 height 10
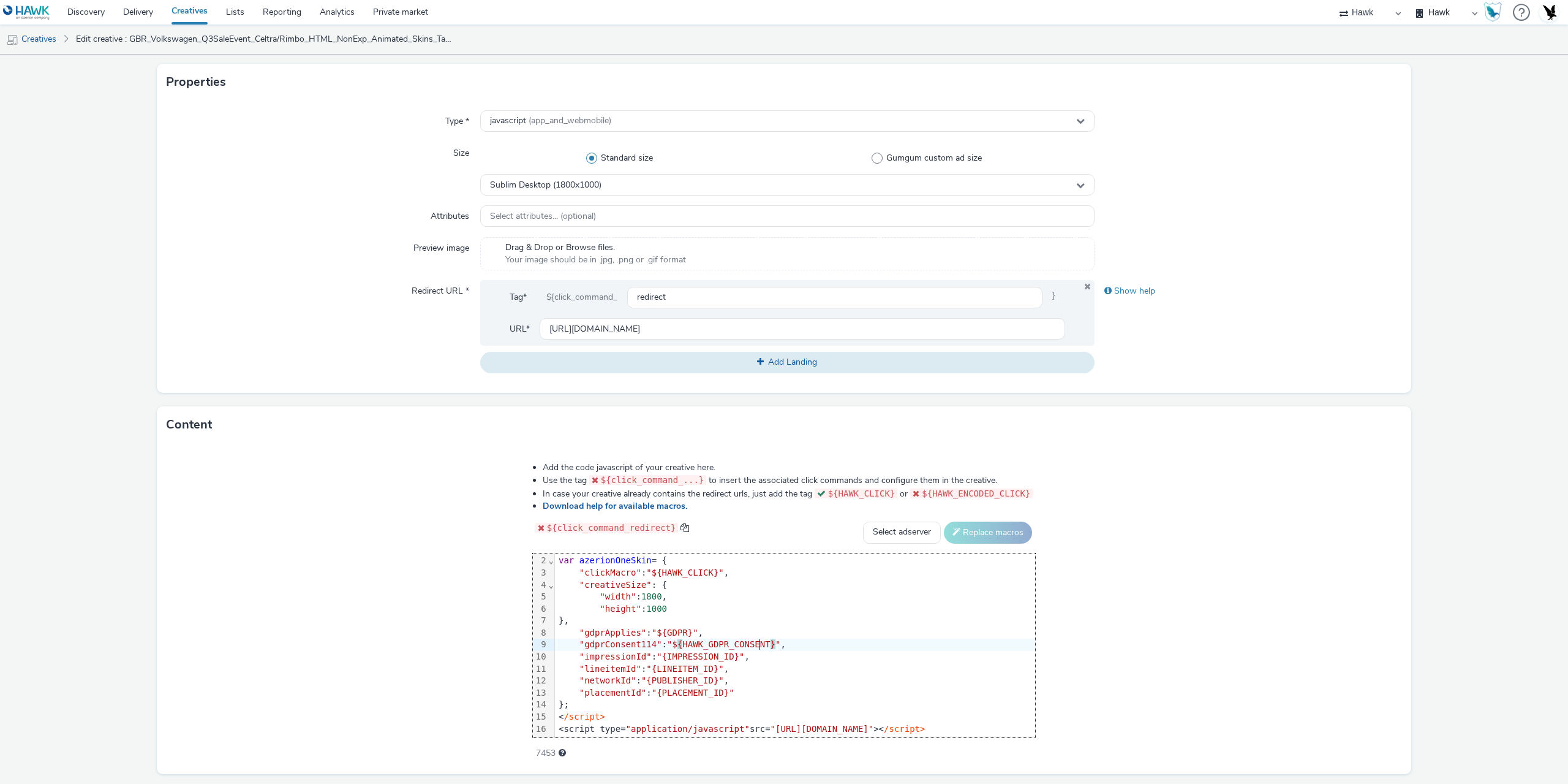
scroll to position [307, 0]
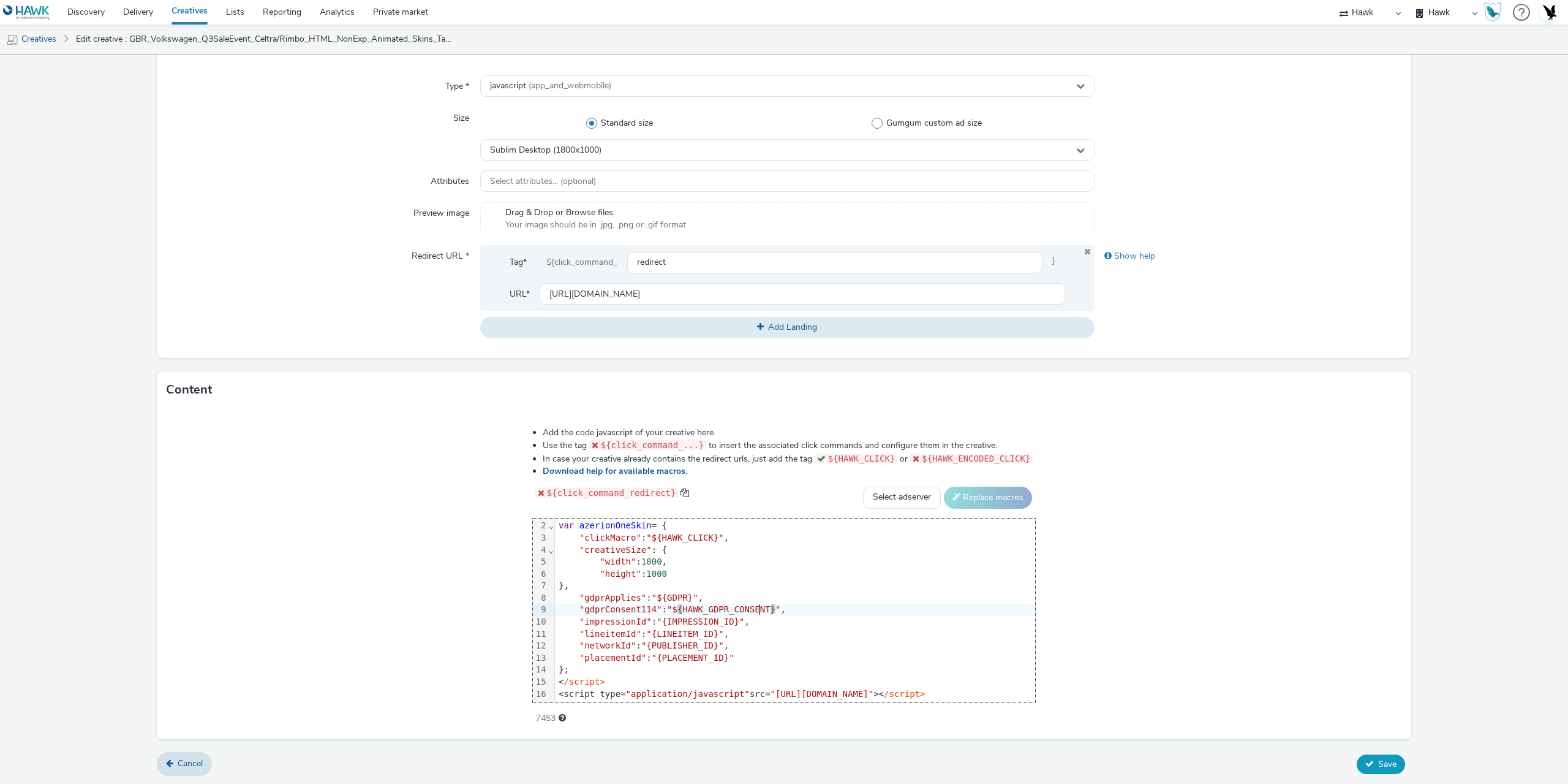
click at [1378, 759] on span "Save" at bounding box center [1387, 763] width 18 height 11
